Goal: Task Accomplishment & Management: Use online tool/utility

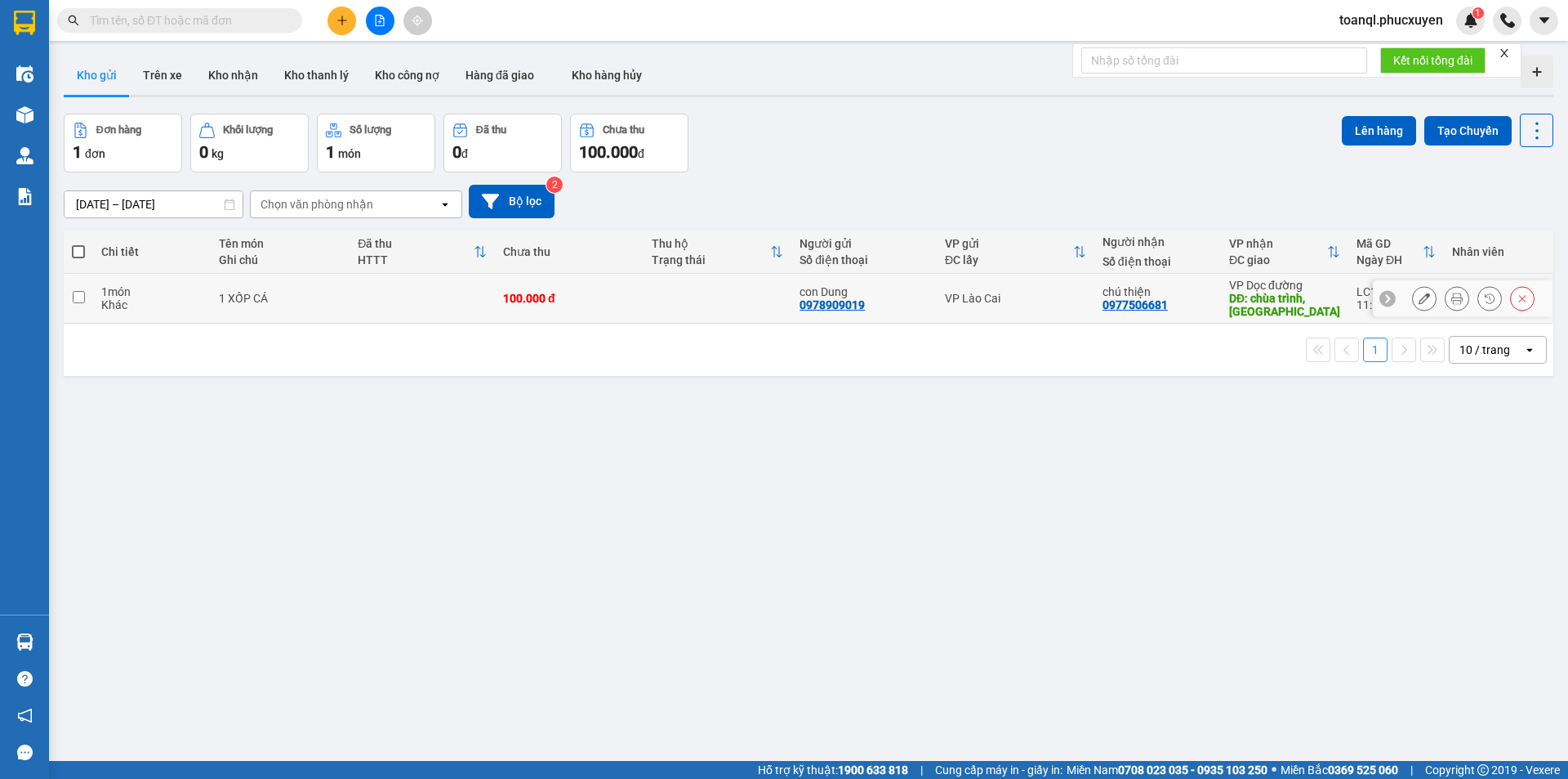
click at [368, 282] on td at bounding box center [422, 299] width 145 height 50
checkbox input "true"
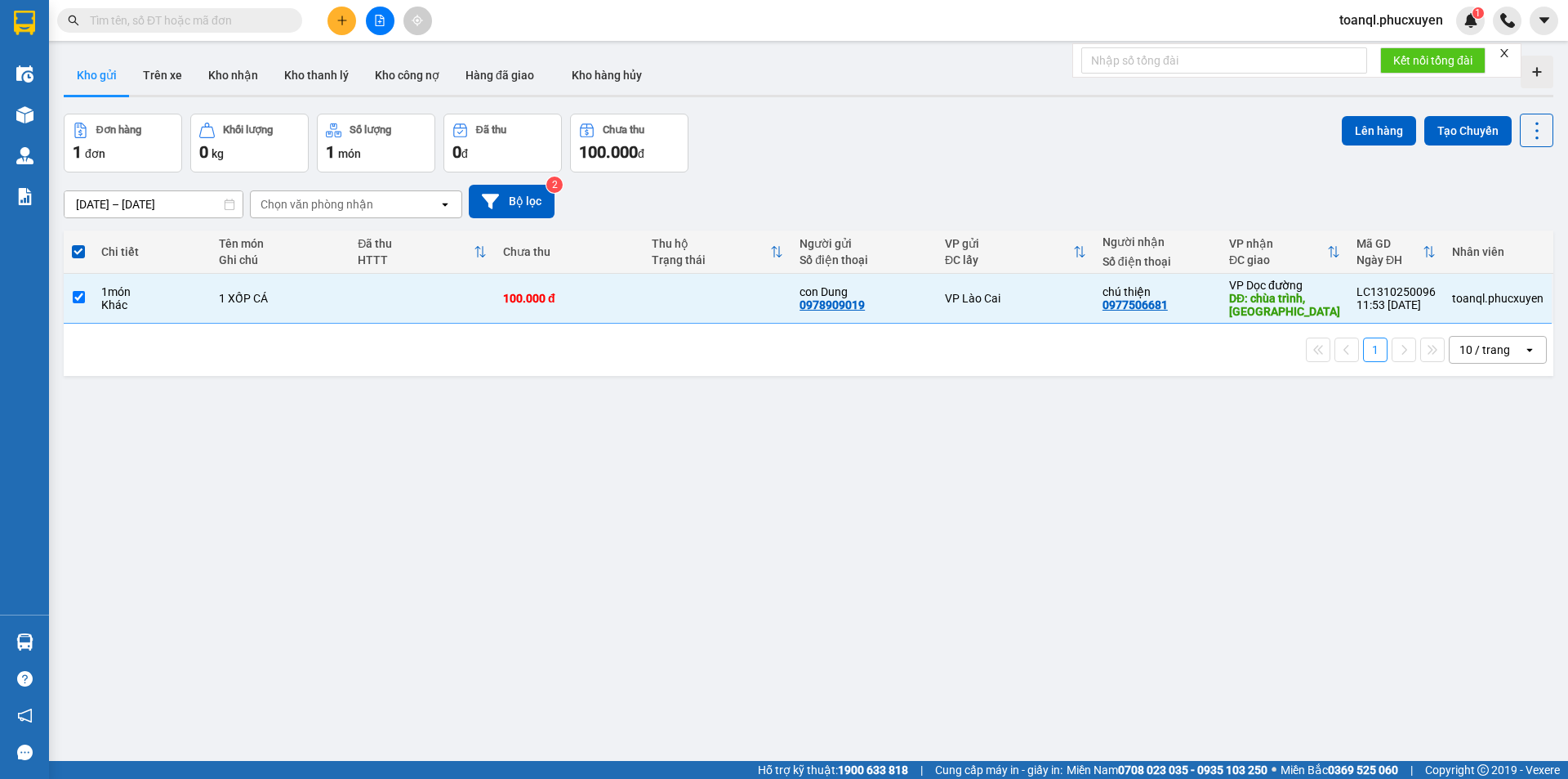
click at [1331, 135] on div "Đơn hàng 1 đơn Khối lượng 0 kg Số lượng 1 món Đã thu 0 đ Chưa thu 100.000 đ Lên…" at bounding box center [808, 142] width 1490 height 59
click at [1372, 132] on button "Lên hàng" at bounding box center [1378, 131] width 74 height 30
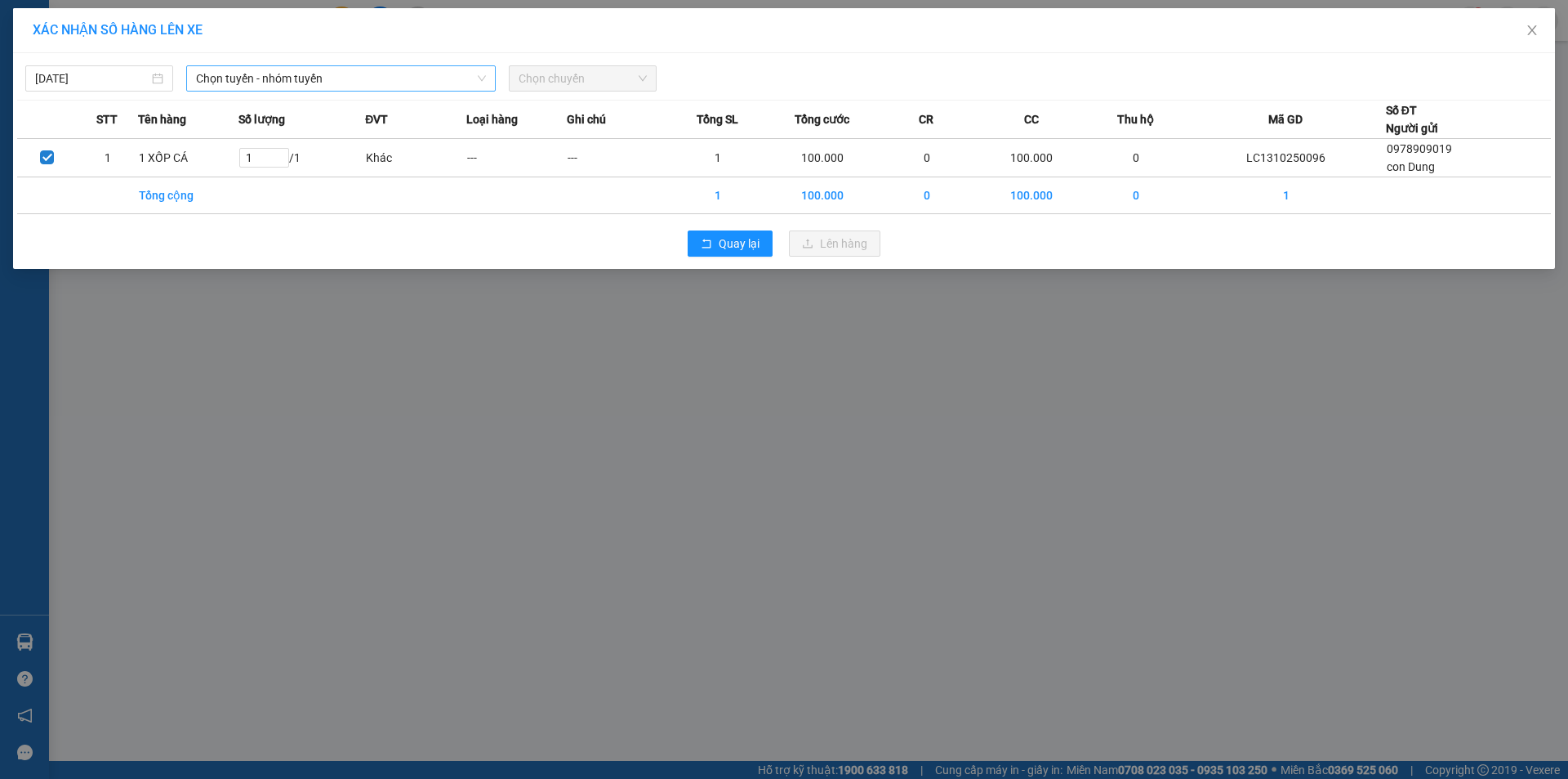
click at [315, 74] on span "Chọn tuyến - nhóm tuyến" at bounding box center [341, 78] width 290 height 25
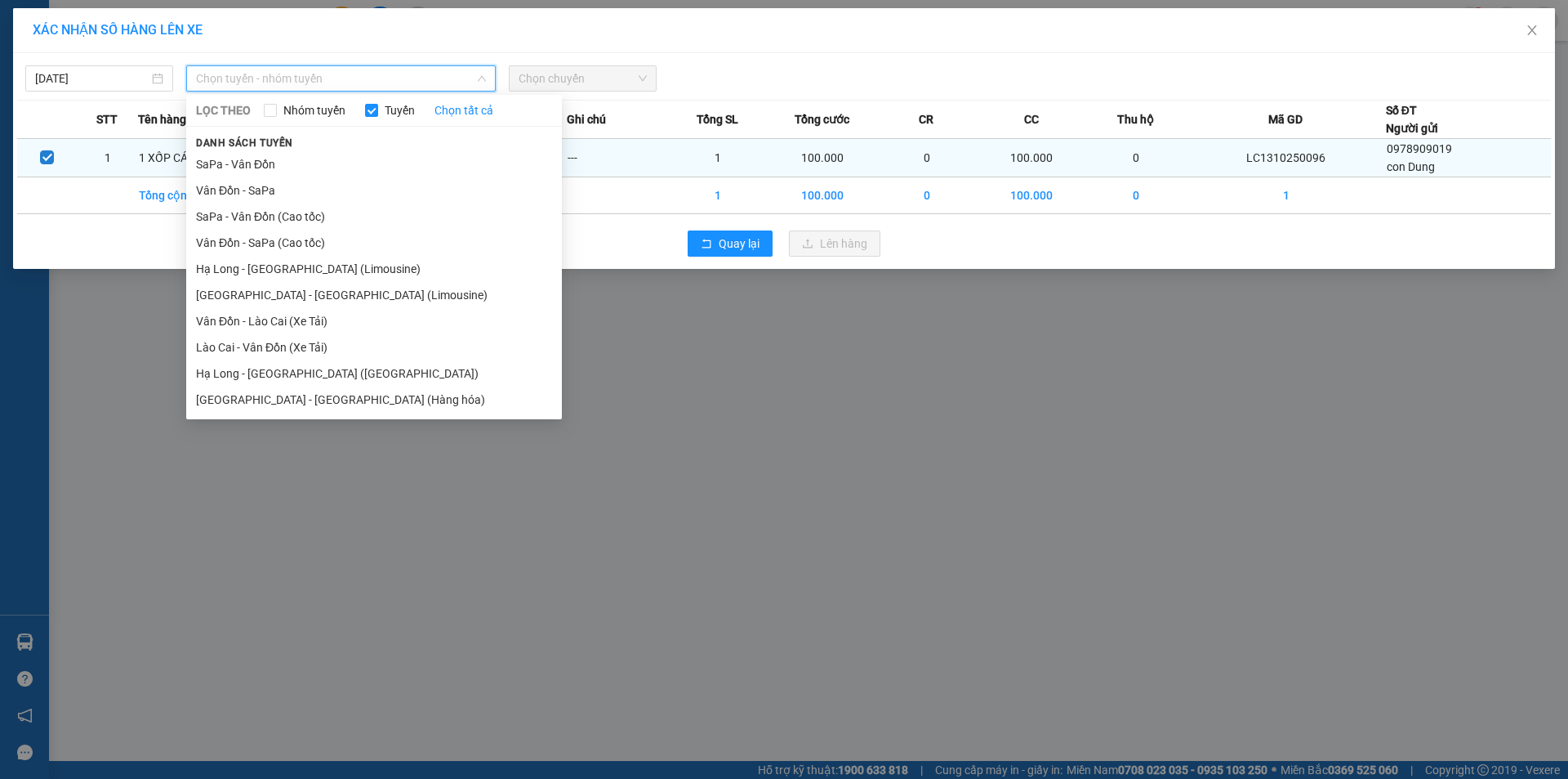
click at [245, 169] on li "SaPa - Vân Đồn" at bounding box center [374, 164] width 375 height 26
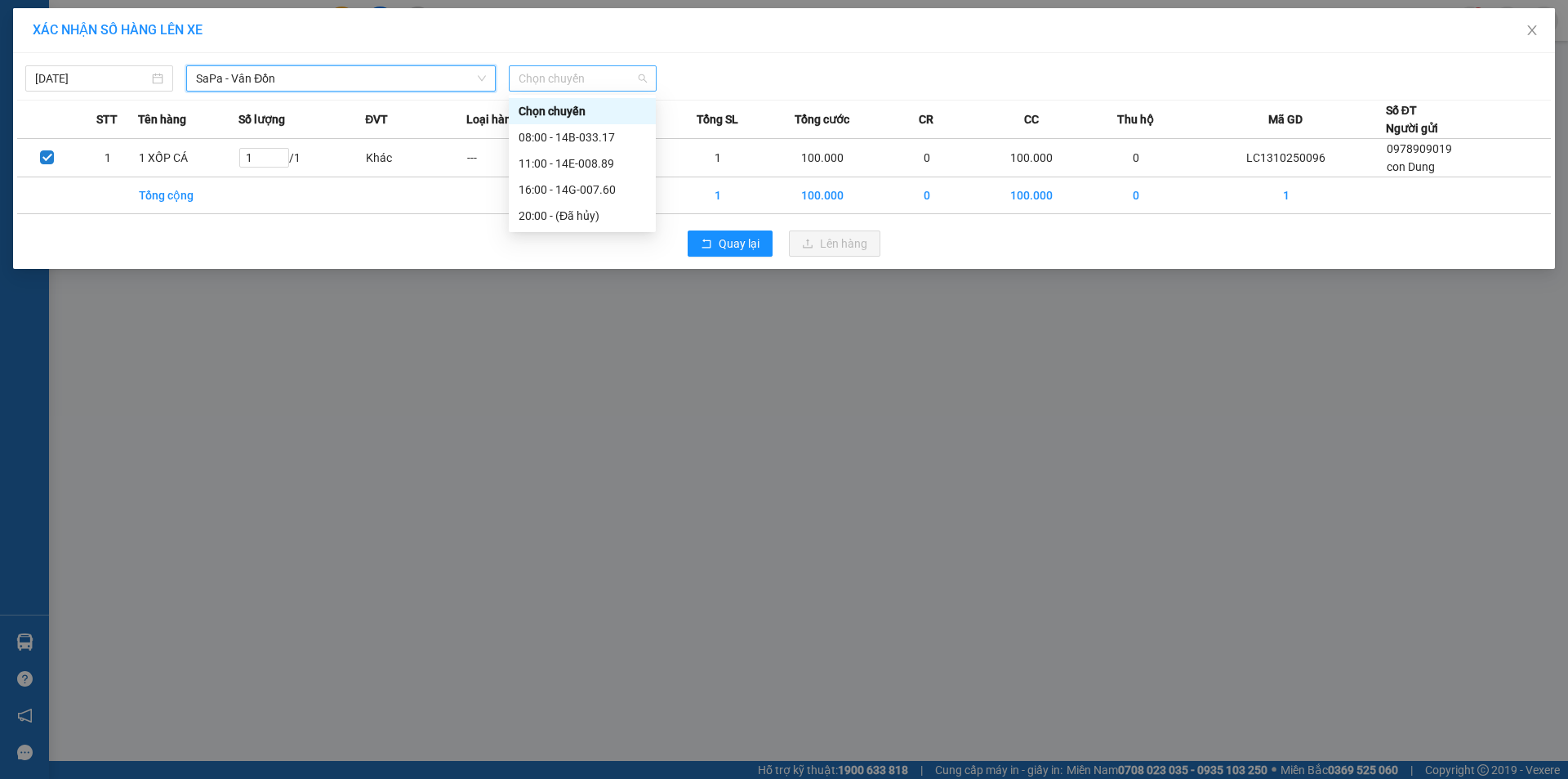
click at [587, 70] on span "Chọn chuyến" at bounding box center [582, 78] width 128 height 25
click at [584, 191] on div "16:00 - 14G-007.60" at bounding box center [582, 190] width 127 height 18
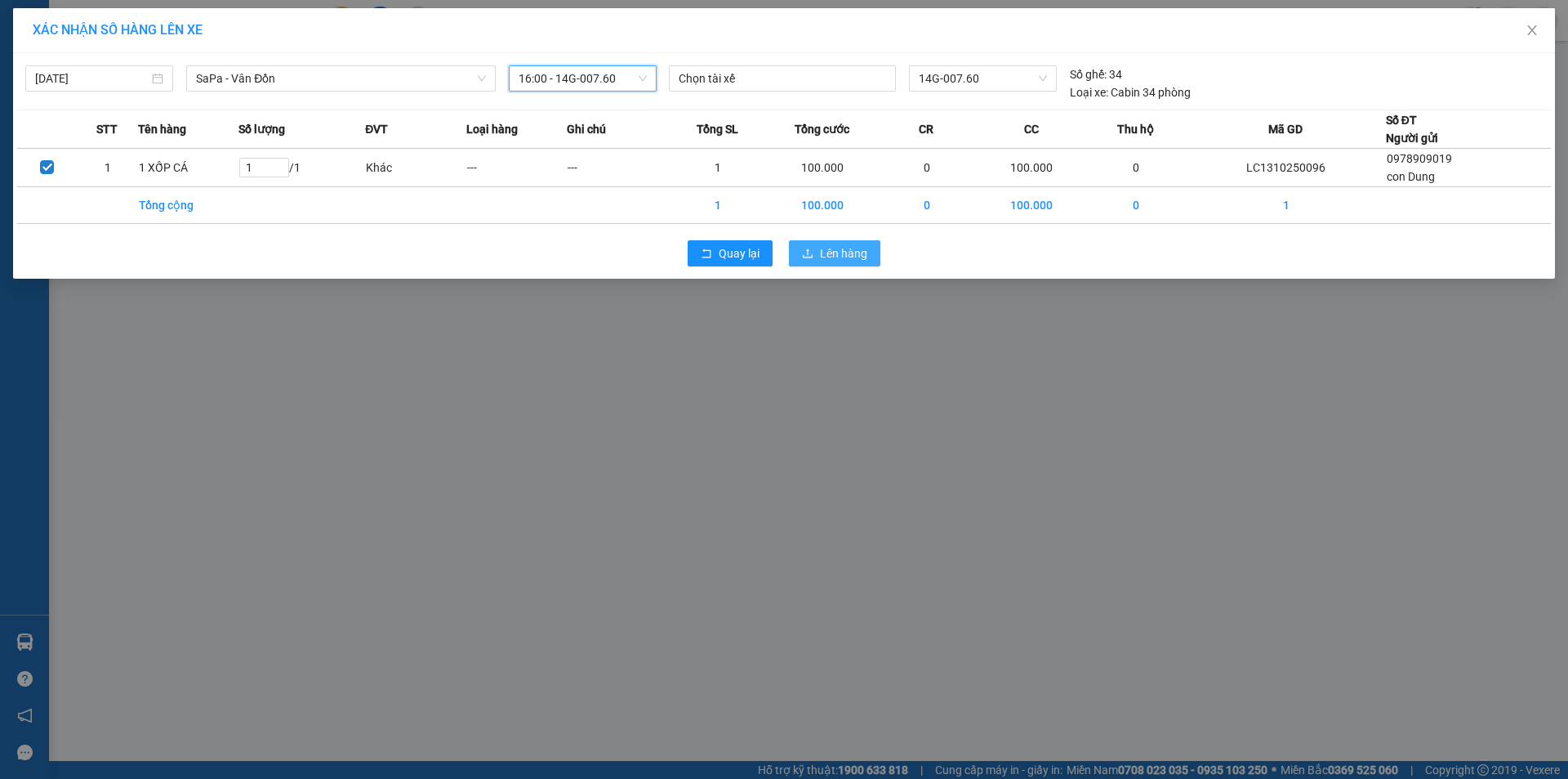
click at [850, 259] on span "Lên hàng" at bounding box center [844, 253] width 48 height 18
